Goal: Task Accomplishment & Management: Use online tool/utility

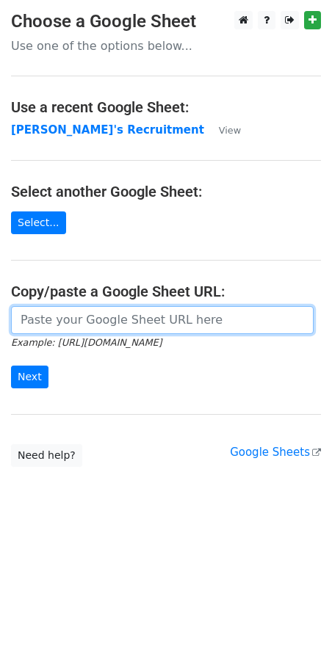
click at [66, 323] on input "url" at bounding box center [162, 320] width 302 height 28
paste input "https://docs.google.com/spreadsheets/d/1Cr9APMfEyBzomlp0d5nIDRAmjV2mnvwC1MH092O…"
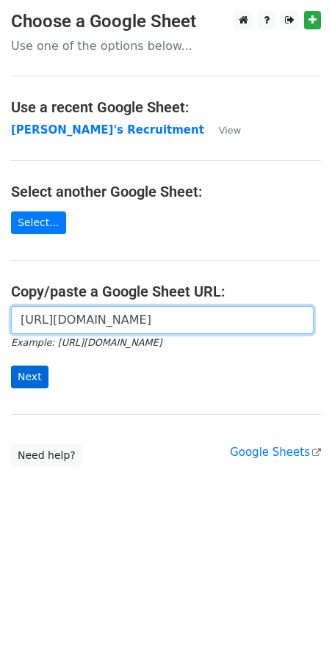
type input "https://docs.google.com/spreadsheets/d/1Cr9APMfEyBzomlp0d5nIDRAmjV2mnvwC1MH092O…"
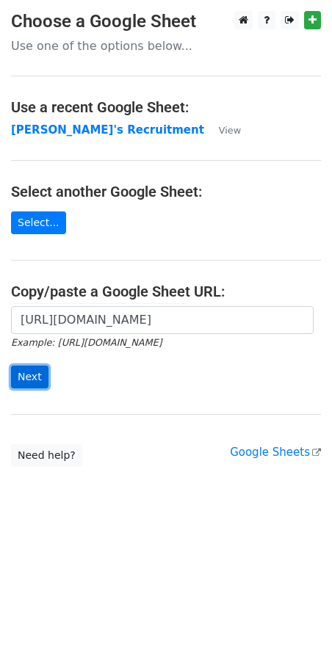
scroll to position [0, 0]
click at [37, 376] on input "Next" at bounding box center [29, 376] width 37 height 23
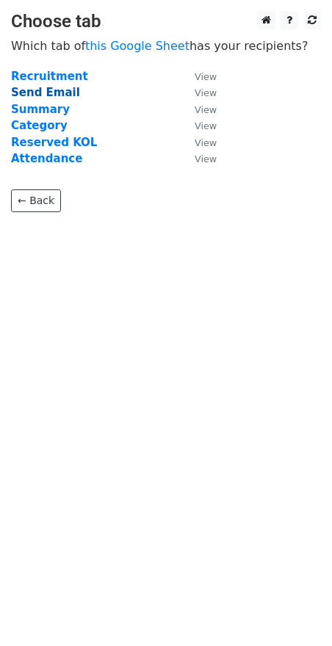
click at [54, 94] on strong "Send Email" at bounding box center [45, 92] width 69 height 13
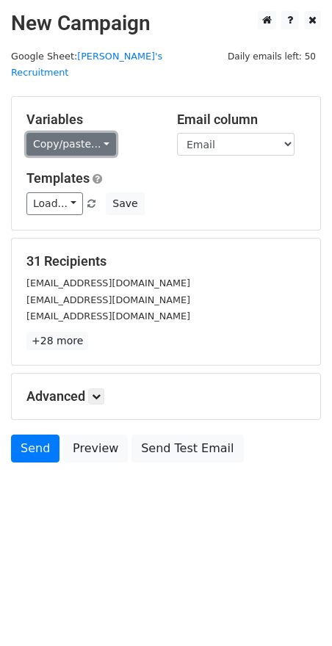
click at [103, 133] on link "Copy/paste..." at bounding box center [71, 144] width 90 height 23
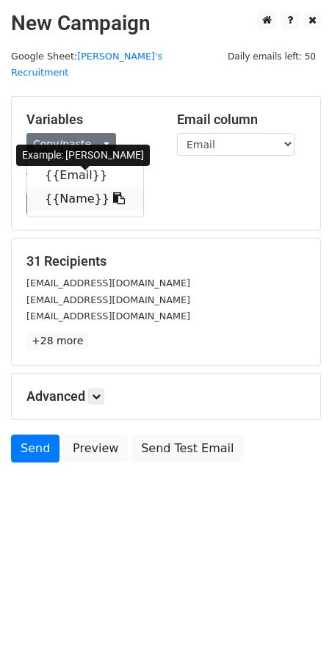
click at [113, 192] on icon at bounding box center [119, 198] width 12 height 12
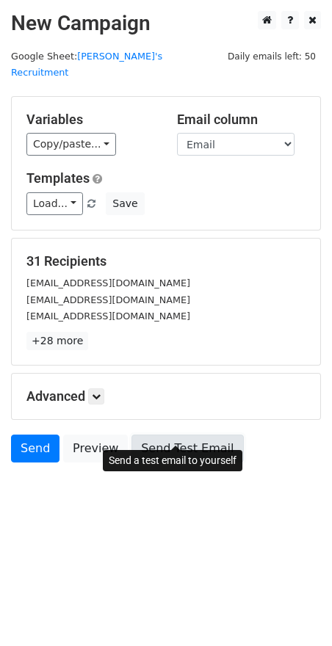
click at [170, 434] on link "Send Test Email" at bounding box center [187, 448] width 112 height 28
